Goal: Task Accomplishment & Management: Use online tool/utility

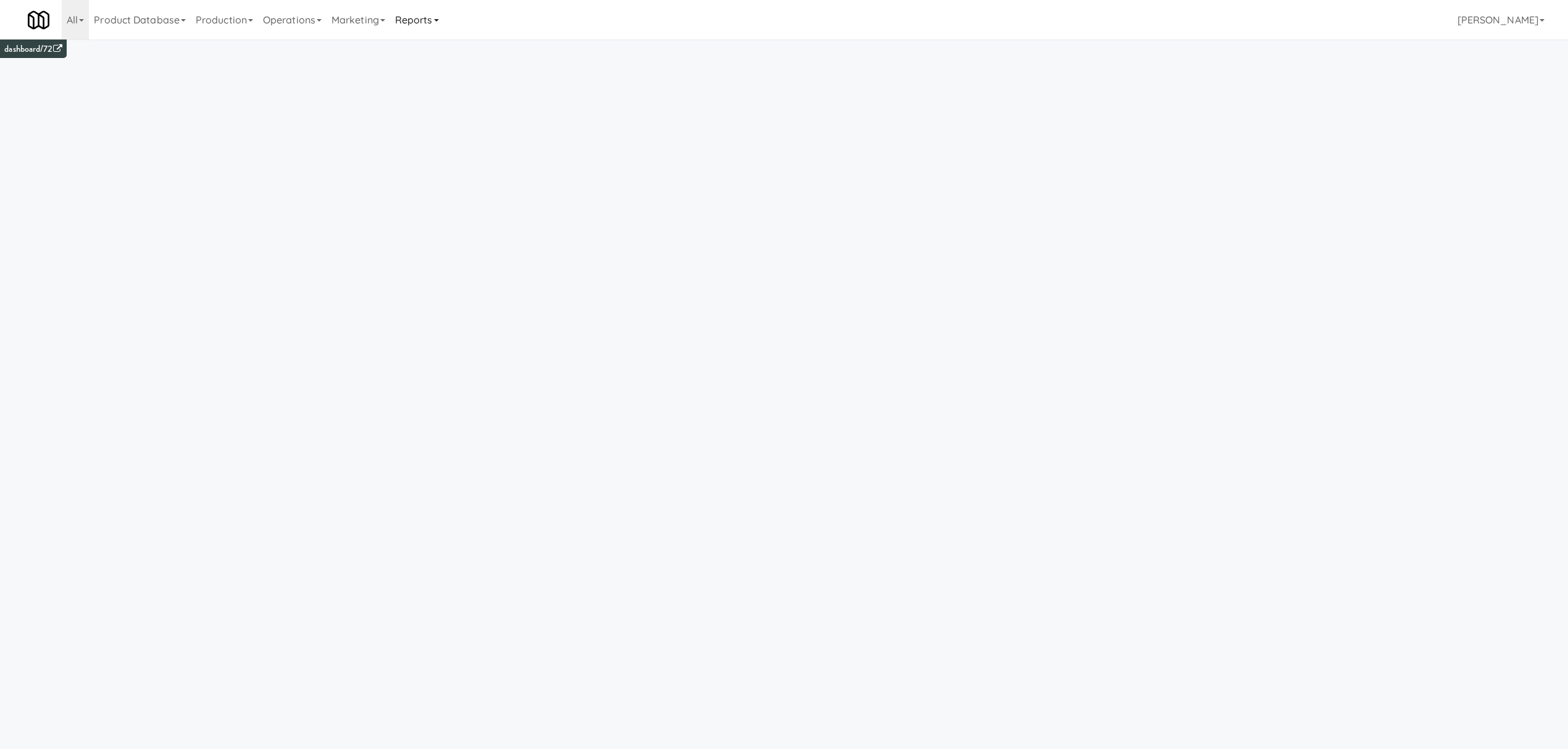
click at [444, 10] on link "Reports" at bounding box center [416, 20] width 53 height 39
click at [438, 95] on link "Payouts" at bounding box center [439, 97] width 98 height 22
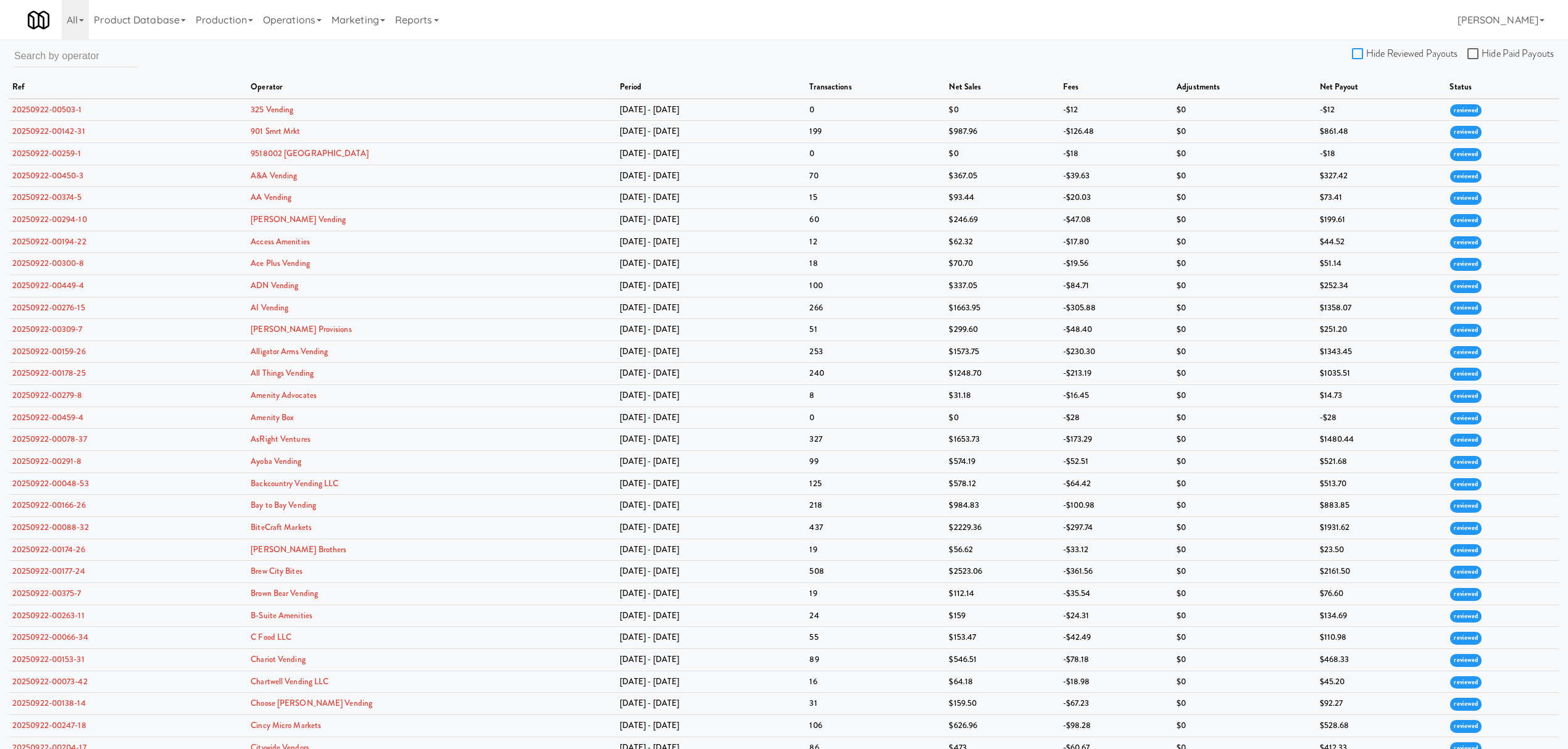
click at [1355, 50] on input "Hide Reviewed Payouts" at bounding box center [1358, 54] width 14 height 10
checkbox input "true"
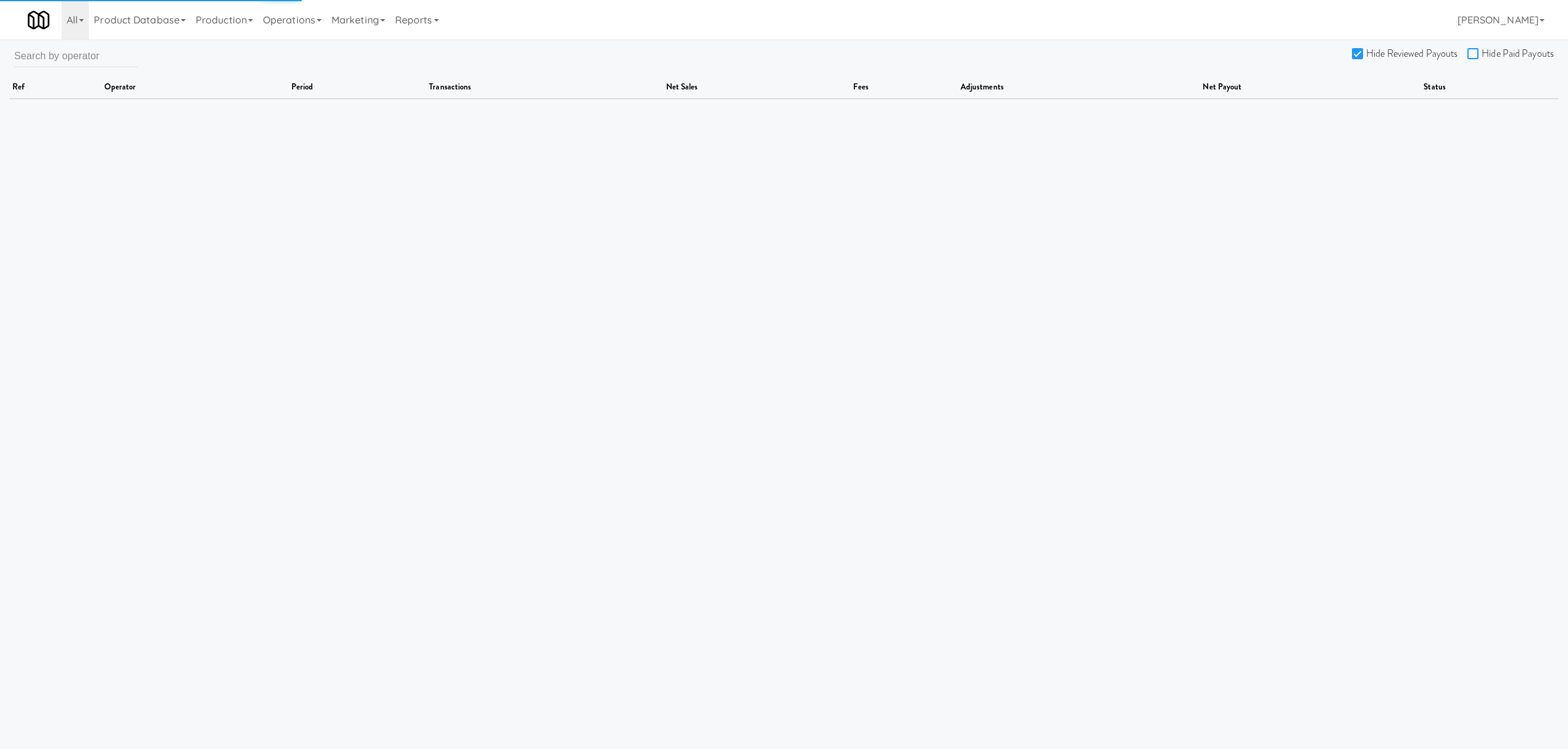
click at [1472, 53] on input "Hide Paid Payouts" at bounding box center [1474, 54] width 14 height 10
checkbox input "true"
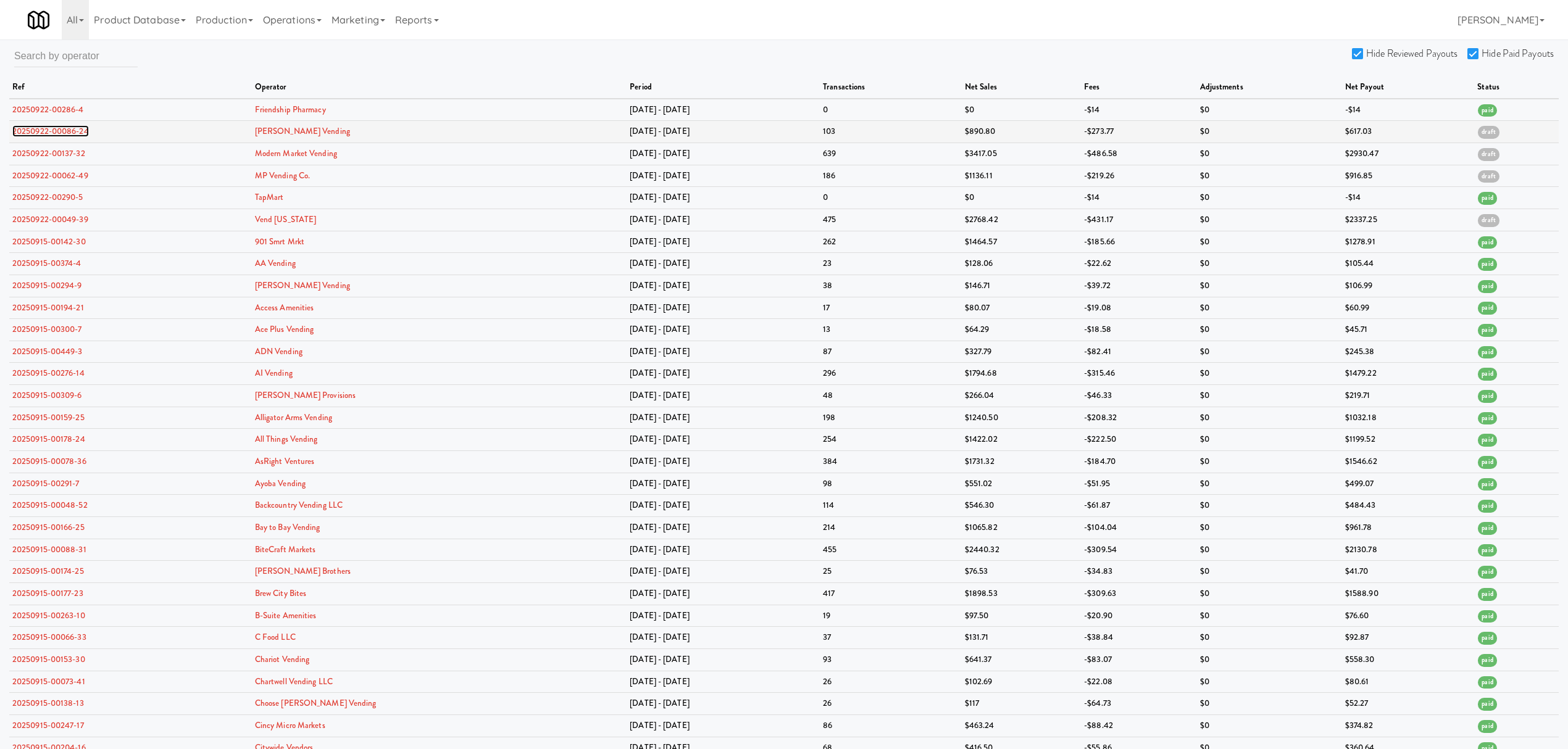
click at [73, 129] on link "20250922-00086-24" at bounding box center [51, 131] width 77 height 12
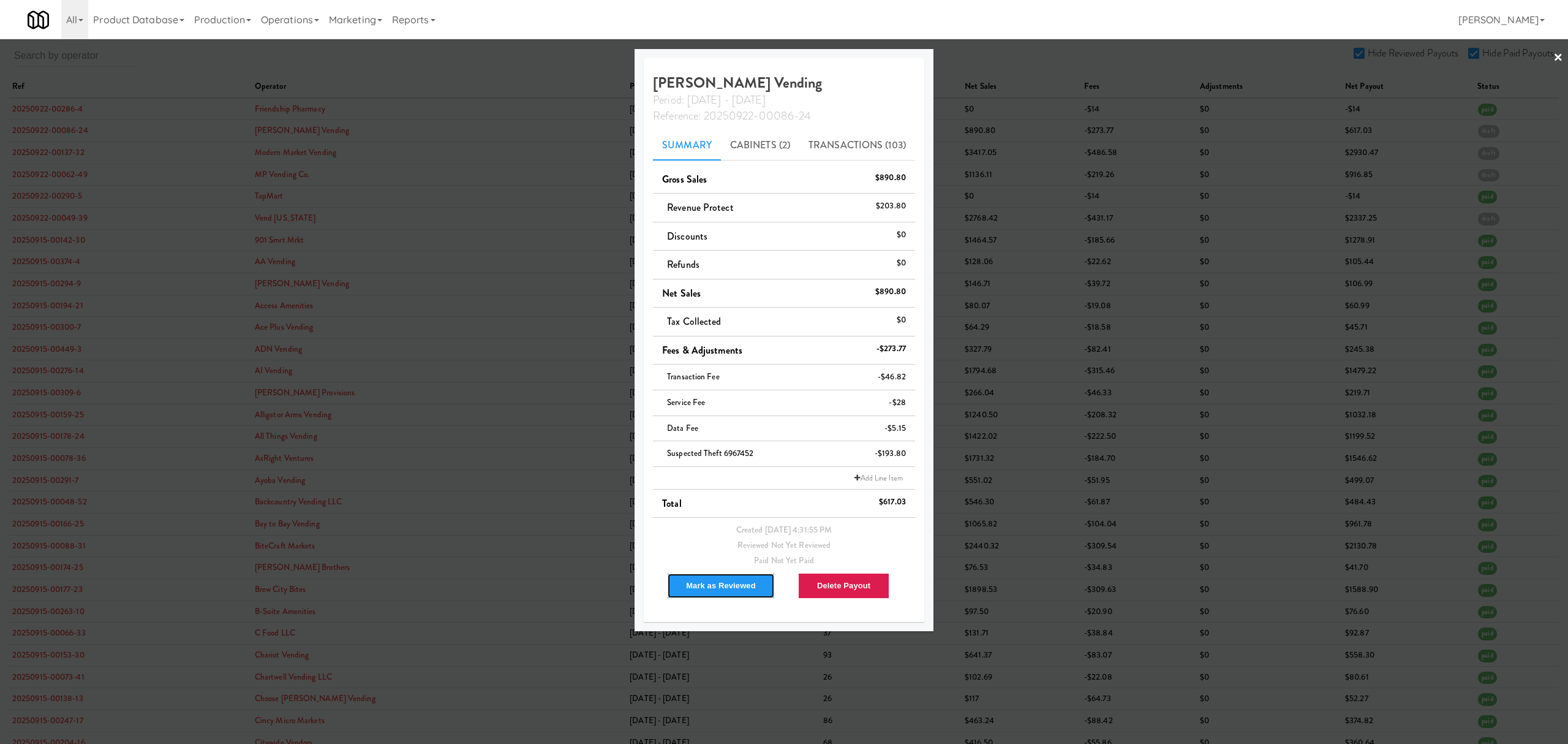
click at [716, 589] on button "Mark as Reviewed" at bounding box center [721, 586] width 108 height 26
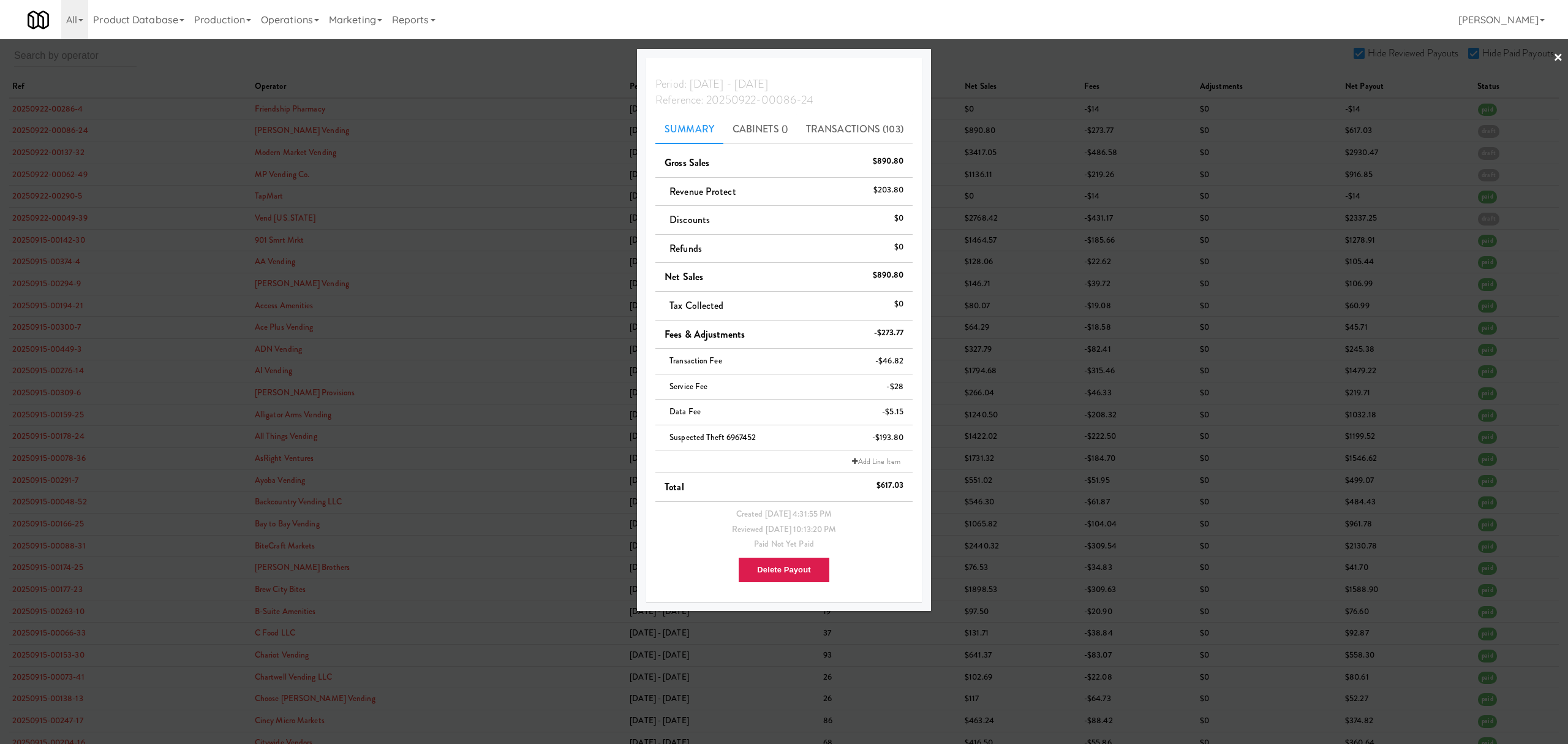
click at [51, 142] on div at bounding box center [784, 372] width 1568 height 744
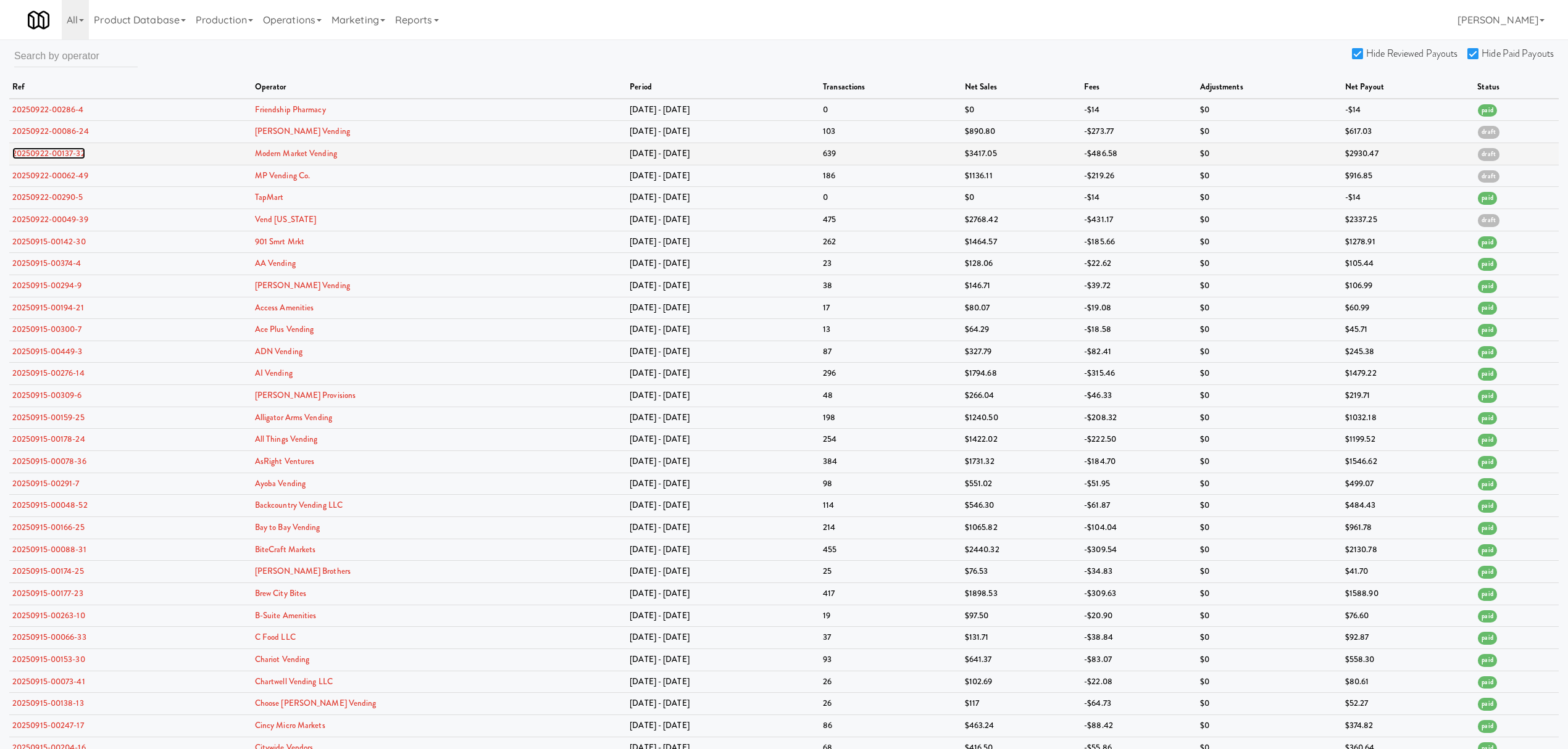
click at [50, 147] on link "20250922-00137-32" at bounding box center [49, 153] width 73 height 12
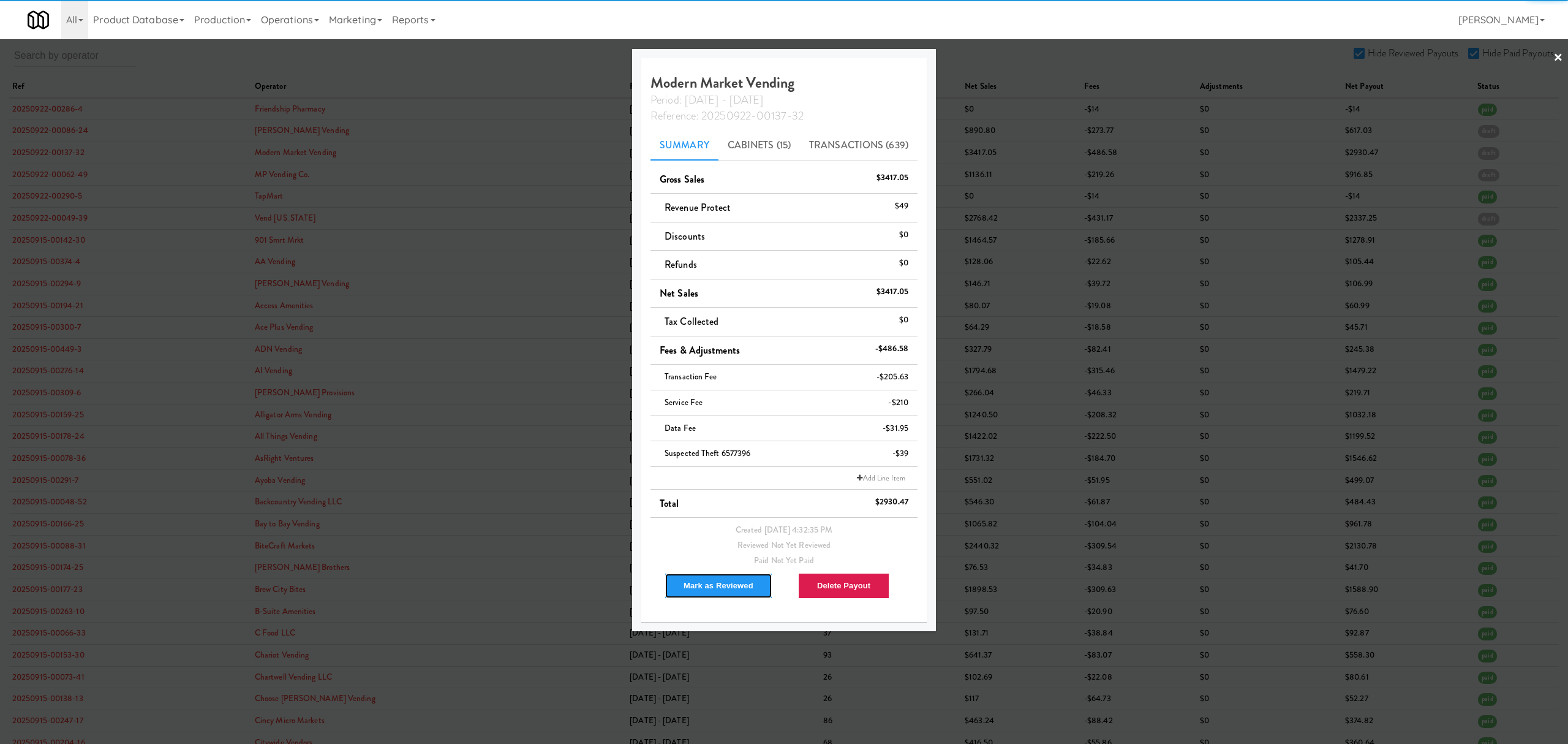
drag, startPoint x: 717, startPoint y: 584, endPoint x: 681, endPoint y: 528, distance: 66.6
click at [716, 584] on button "Mark as Reviewed" at bounding box center [718, 586] width 108 height 26
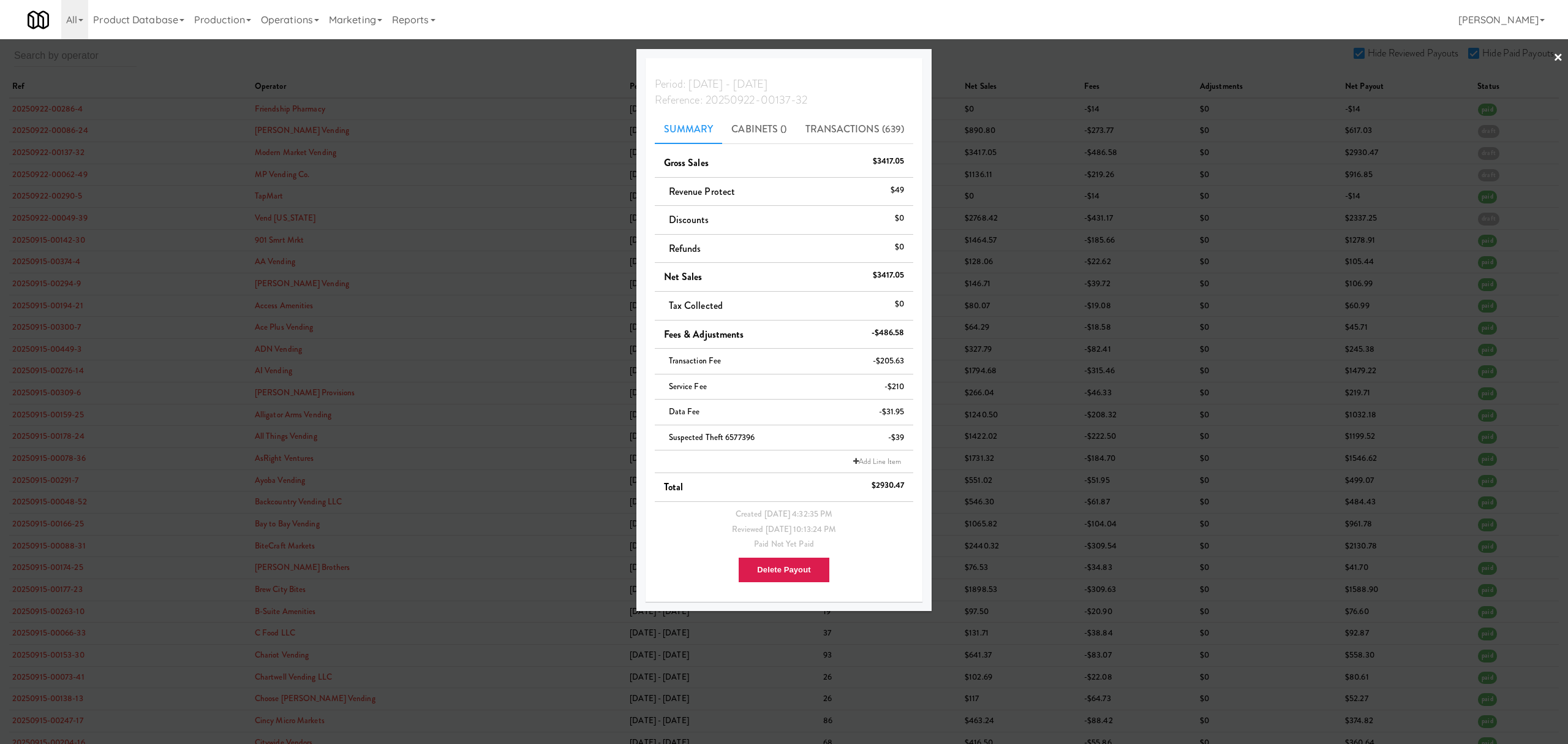
click at [58, 155] on div at bounding box center [784, 372] width 1568 height 744
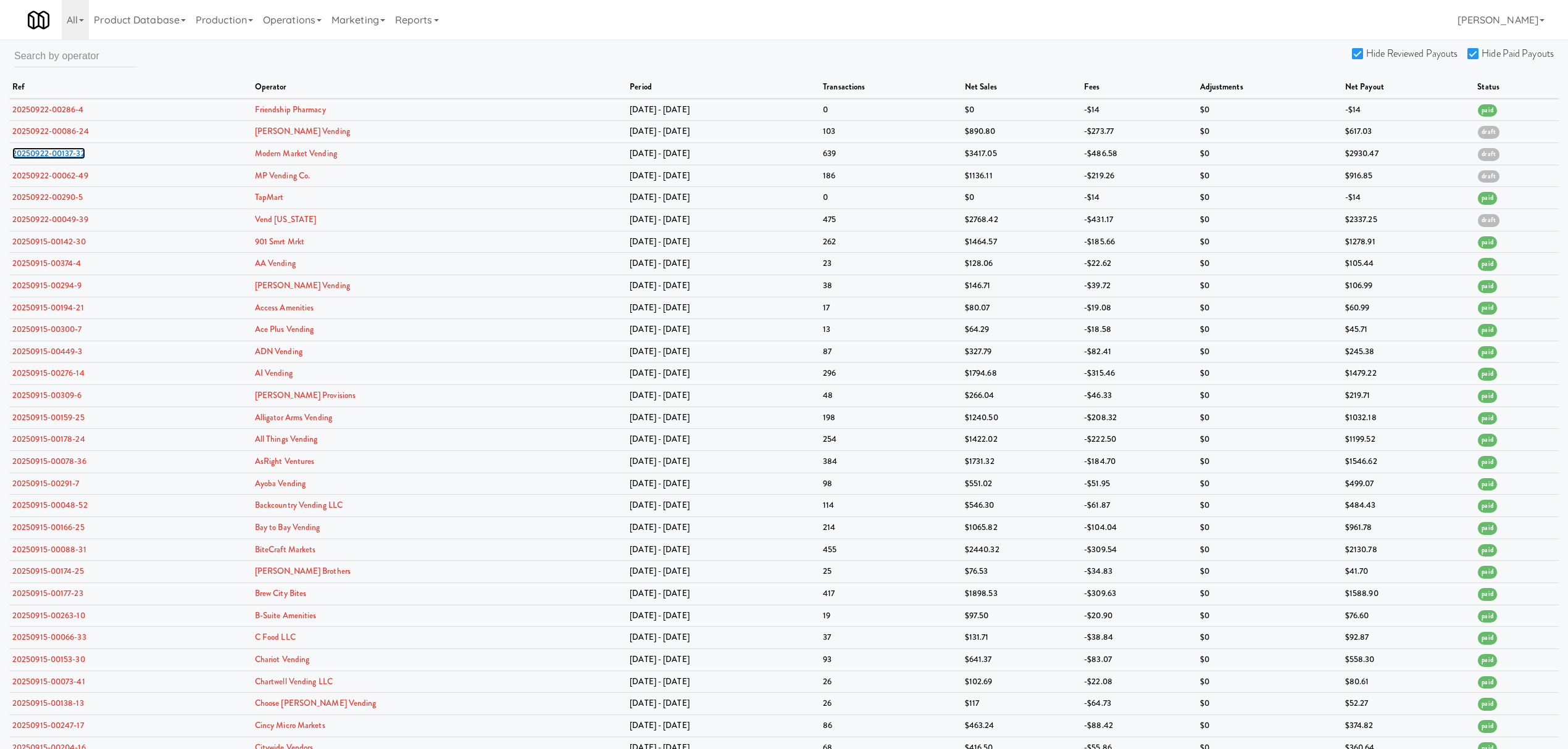
click at [58, 156] on link "20250922-00137-32" at bounding box center [49, 153] width 73 height 12
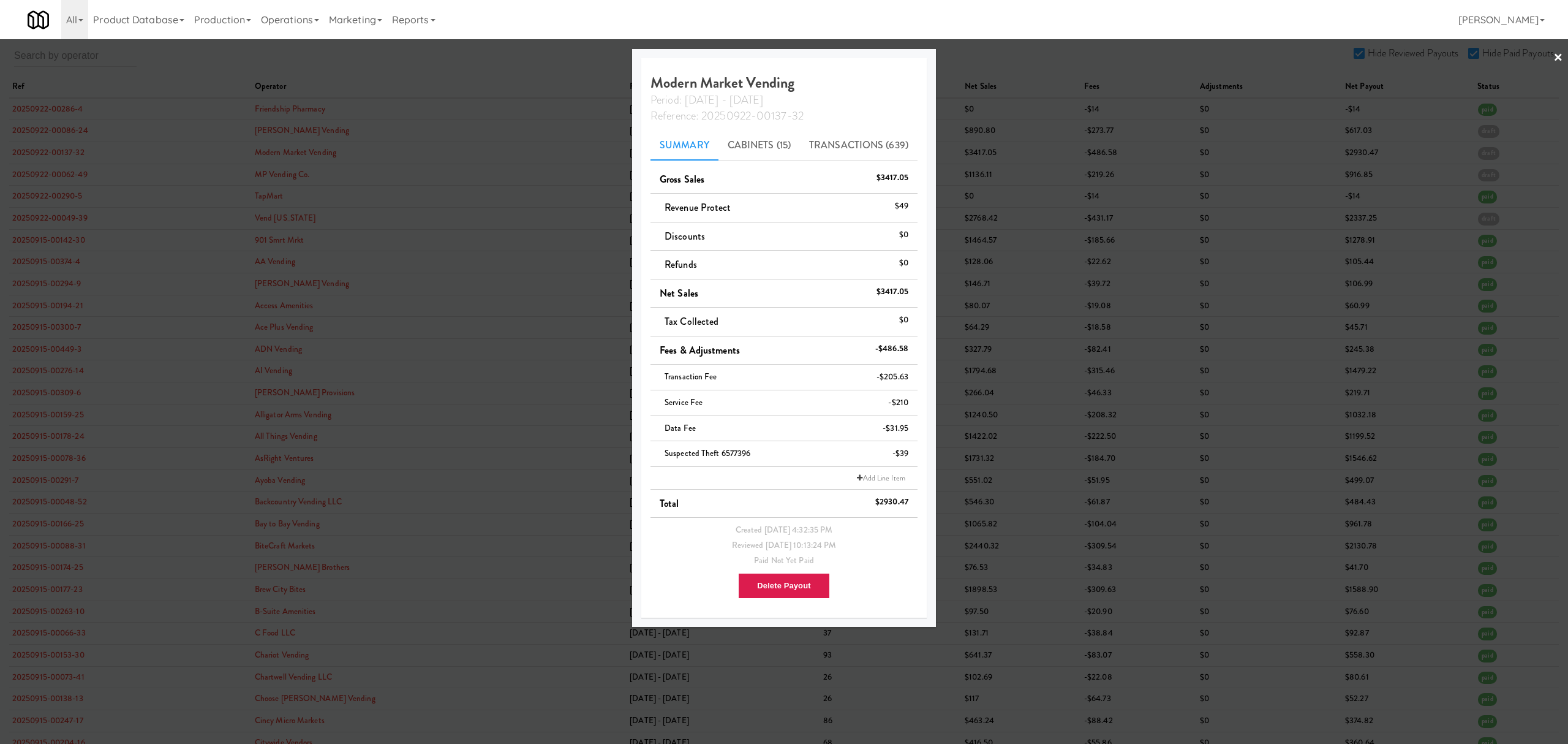
click at [73, 174] on div at bounding box center [784, 372] width 1568 height 744
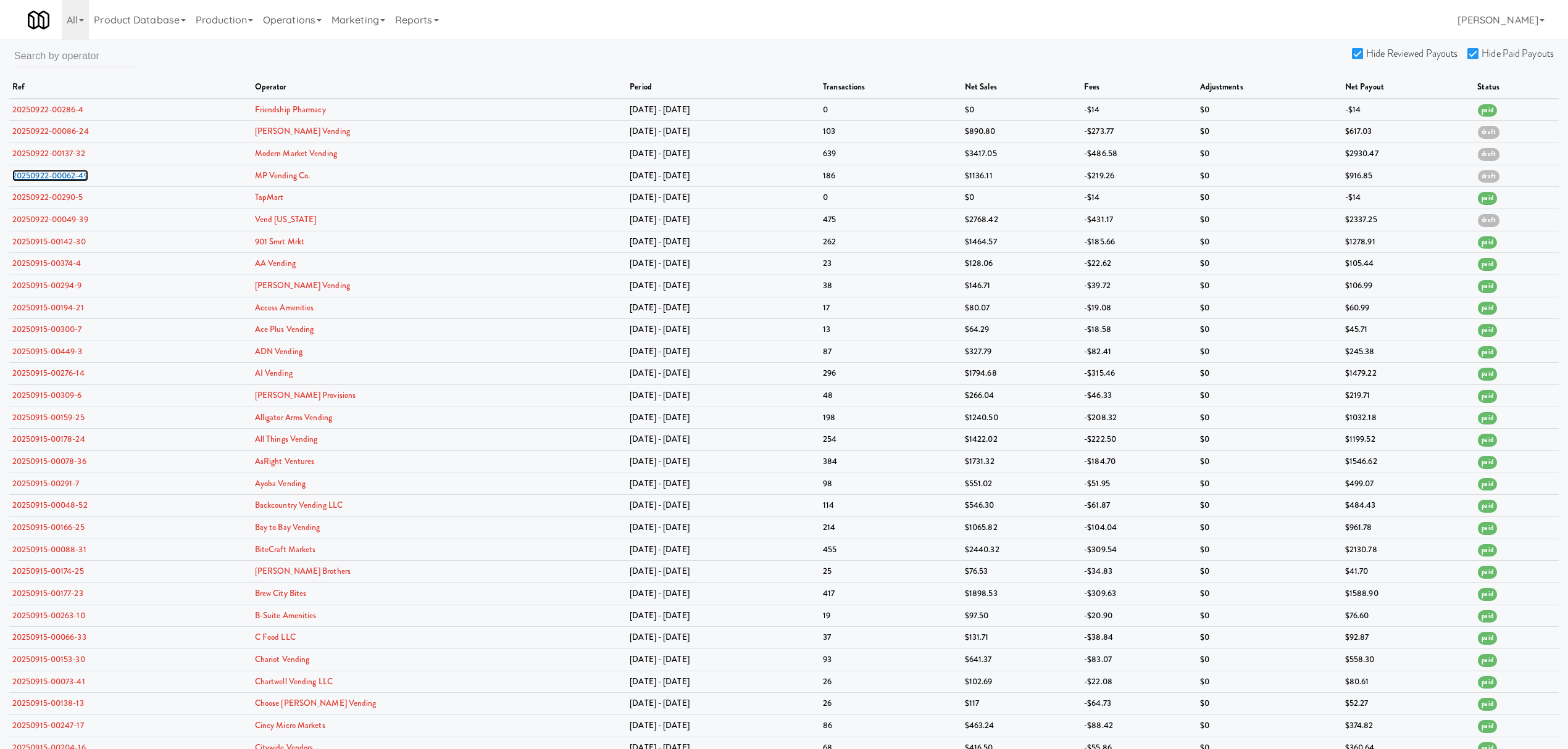
click at [73, 175] on link "20250922-00062-49" at bounding box center [50, 175] width 76 height 12
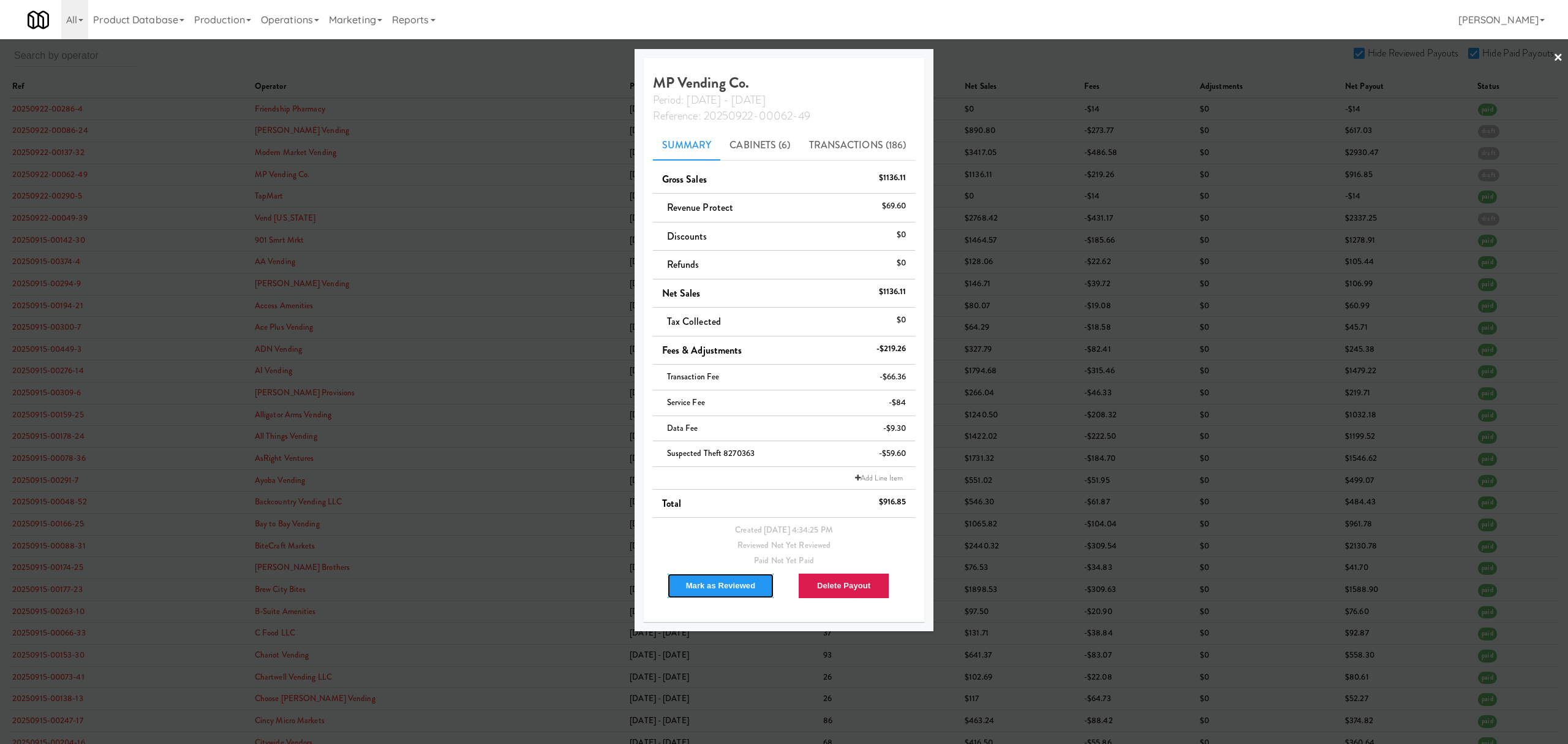
click at [731, 589] on button "Mark as Reviewed" at bounding box center [721, 586] width 108 height 26
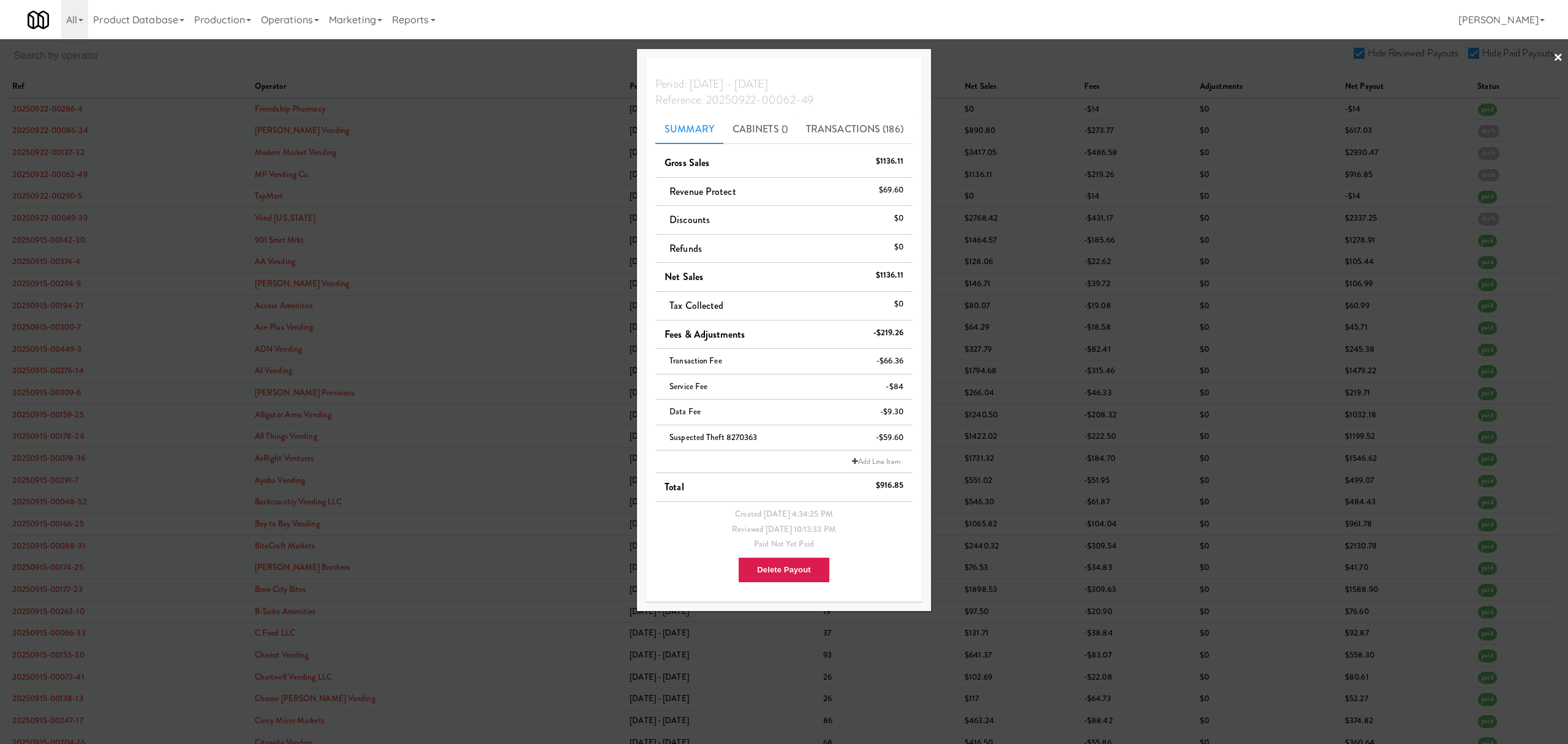
click at [72, 218] on div at bounding box center [784, 372] width 1568 height 744
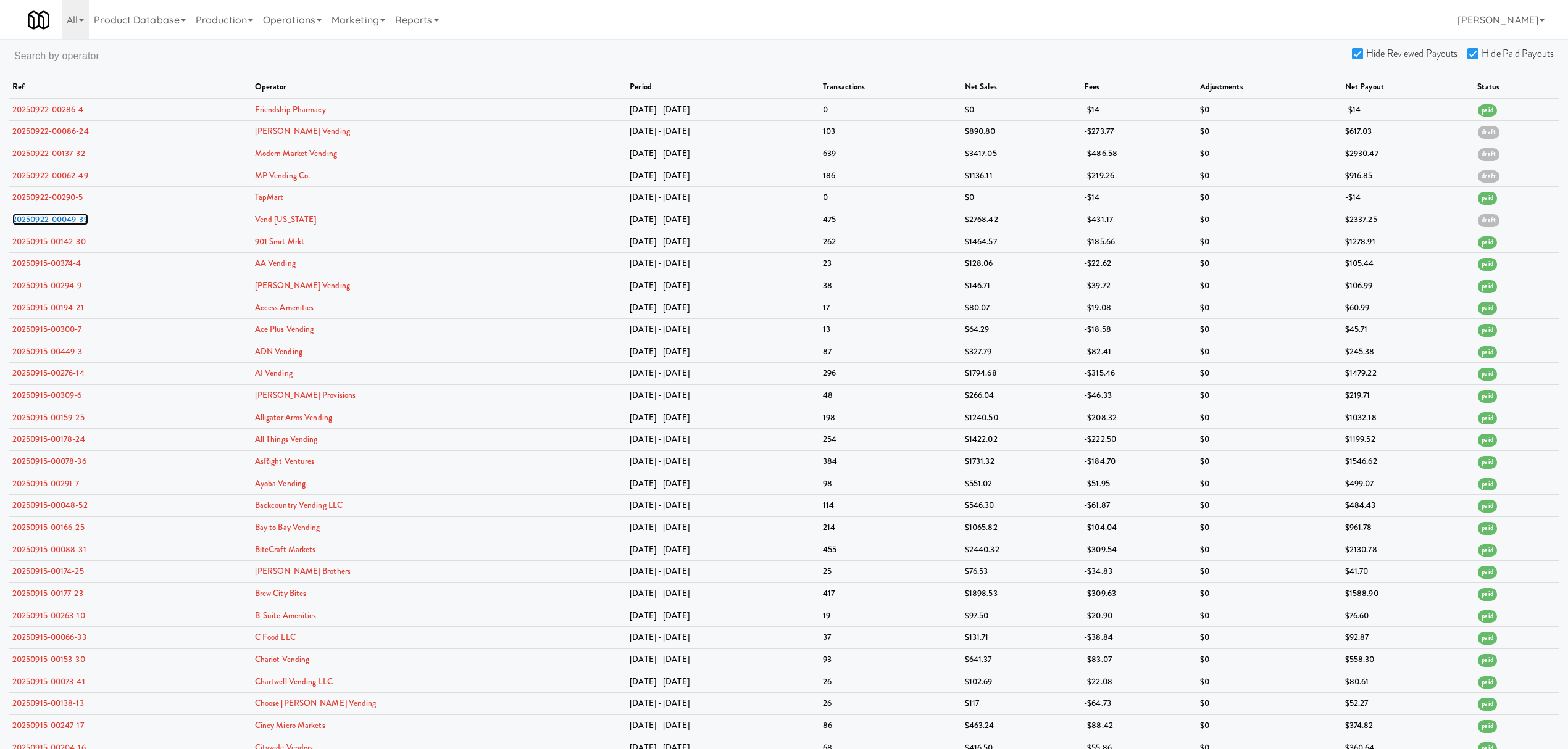
click at [72, 219] on link "20250922-00049-39" at bounding box center [50, 219] width 76 height 12
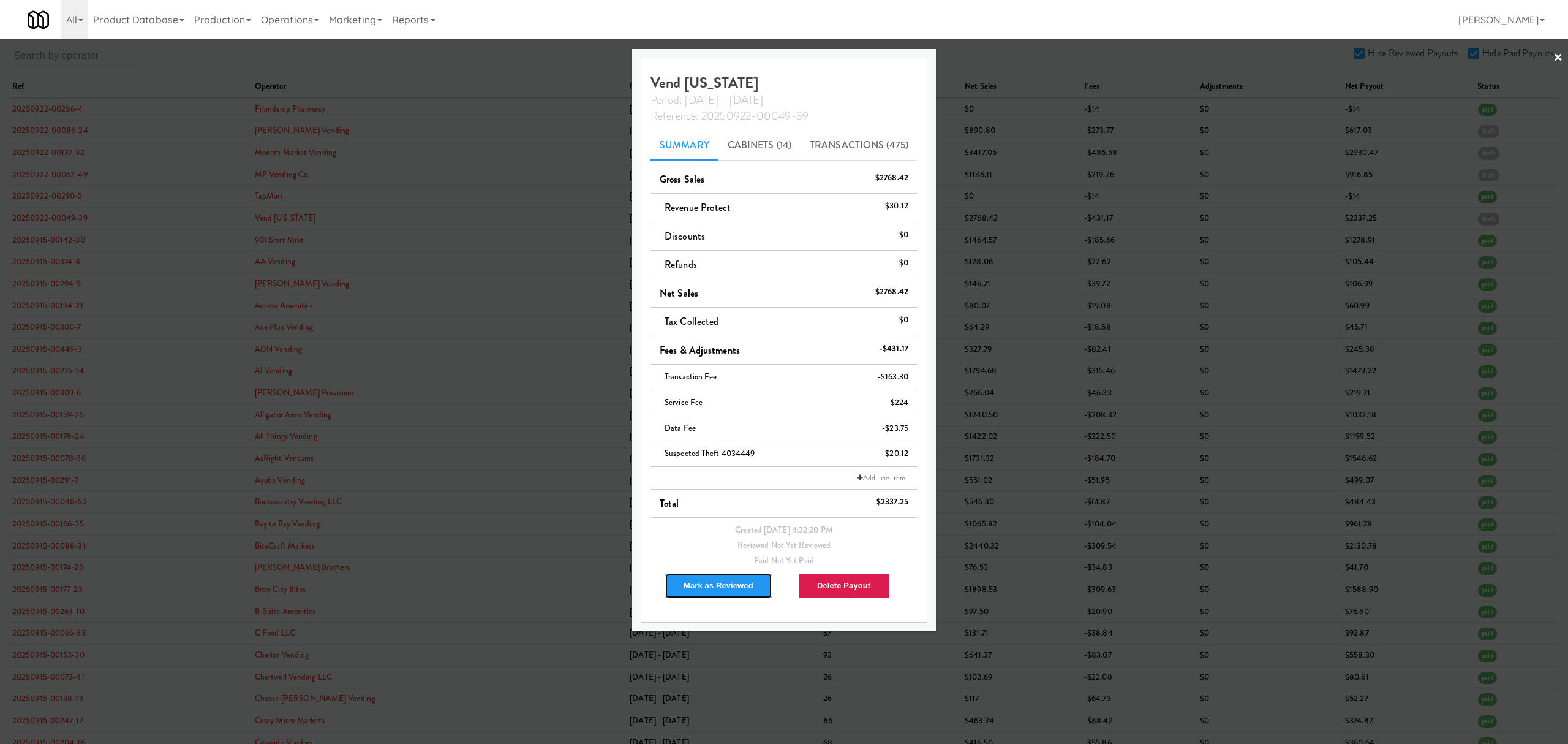
click at [707, 594] on button "Mark as Reviewed" at bounding box center [718, 586] width 108 height 26
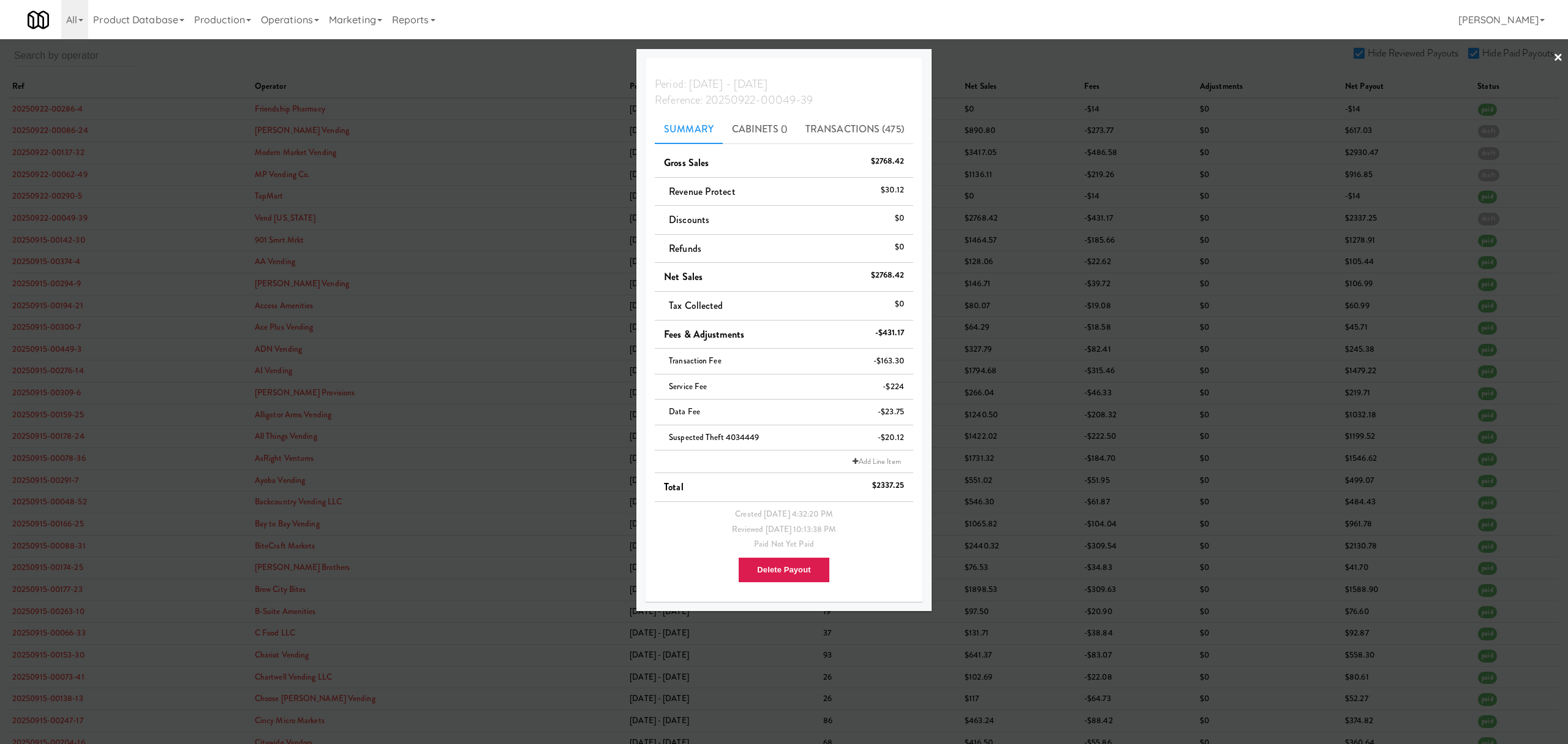
click at [500, 61] on div at bounding box center [784, 372] width 1568 height 744
